Goal: Information Seeking & Learning: Stay updated

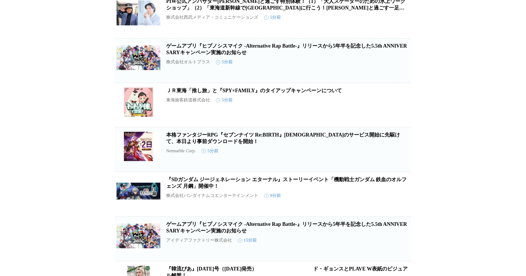
scroll to position [98, 0]
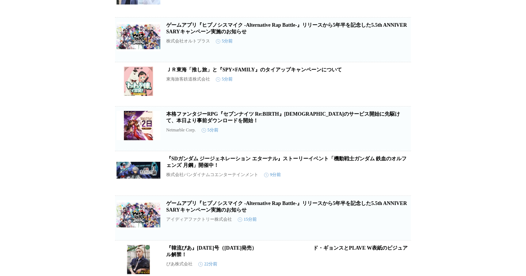
click at [369, 91] on icon "button" at bounding box center [373, 87] width 9 height 9
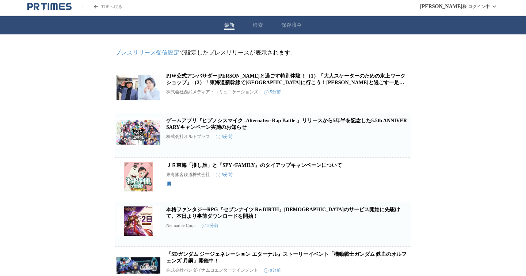
scroll to position [0, 0]
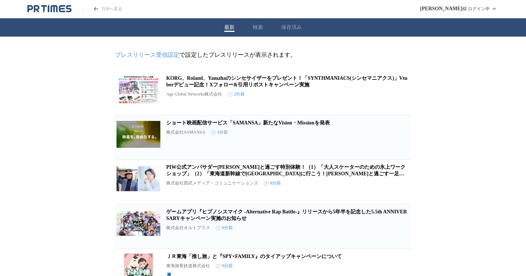
click at [232, 27] on button "最新" at bounding box center [229, 27] width 10 height 7
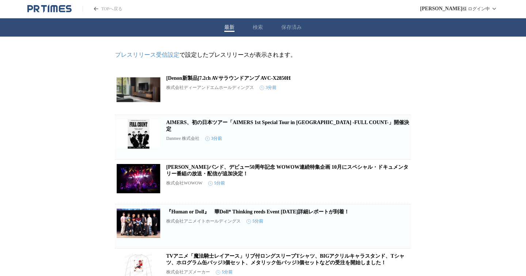
click at [280, 31] on div "最新 検索 保存済み" at bounding box center [263, 27] width 526 height 18
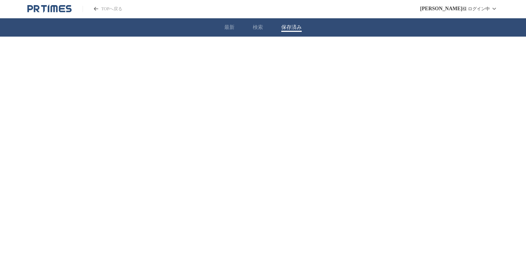
click at [283, 31] on button "保存済み" at bounding box center [291, 27] width 20 height 7
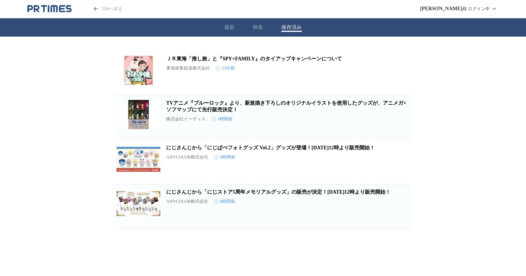
click at [230, 21] on div "最新 検索 保存済み" at bounding box center [263, 27] width 526 height 18
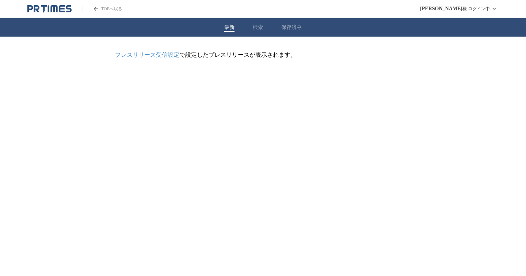
click at [230, 25] on button "最新" at bounding box center [229, 27] width 10 height 7
